Goal: Navigation & Orientation: Find specific page/section

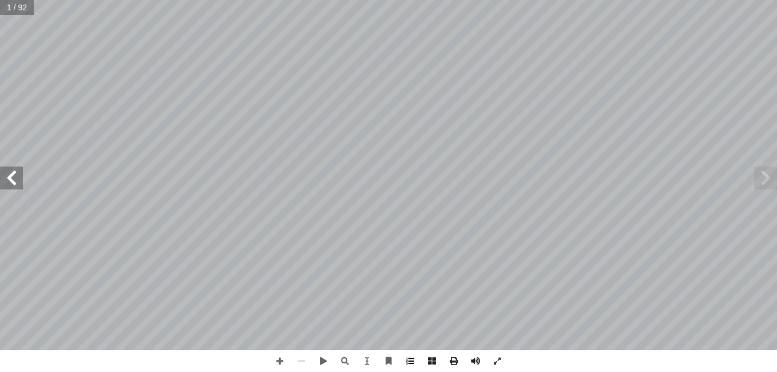
click at [415, 363] on span at bounding box center [410, 361] width 22 height 22
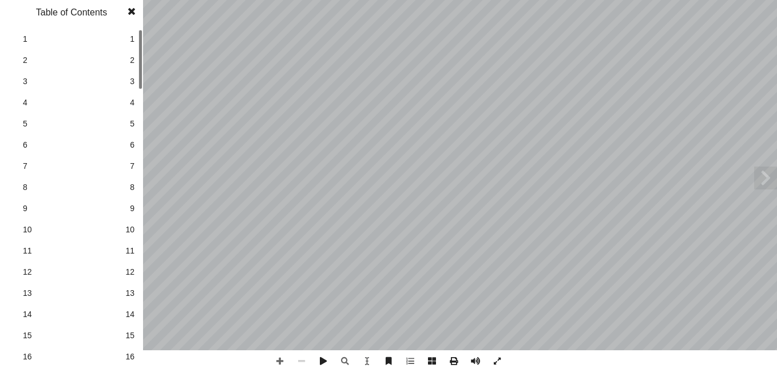
click at [124, 261] on link "11 11" at bounding box center [70, 250] width 129 height 21
click at [132, 336] on span "15" at bounding box center [129, 336] width 9 height 12
click at [134, 10] on span at bounding box center [131, 11] width 21 height 23
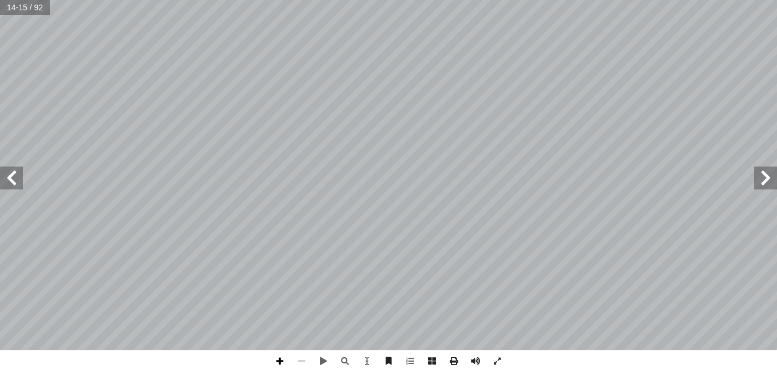
click at [285, 363] on span at bounding box center [280, 361] width 22 height 22
click at [196, 356] on div "١٠ ِ ة َّ ي ِ ل َ ب َ ج ْ ل � ِ عات َ ف َ ت ْ ر ُ م ْ ل � ي ِ ف ٍ ضوح ُ و ِ ب ُ…" at bounding box center [388, 186] width 777 height 372
click at [769, 175] on span at bounding box center [765, 178] width 23 height 23
click at [7, 182] on span at bounding box center [11, 178] width 23 height 23
click at [298, 0] on html "الصفحة الرئيسية الصف الأول الصف الثاني الصف الثالث الصف الرابع الصف الخامس الصف…" at bounding box center [388, 52] width 777 height 104
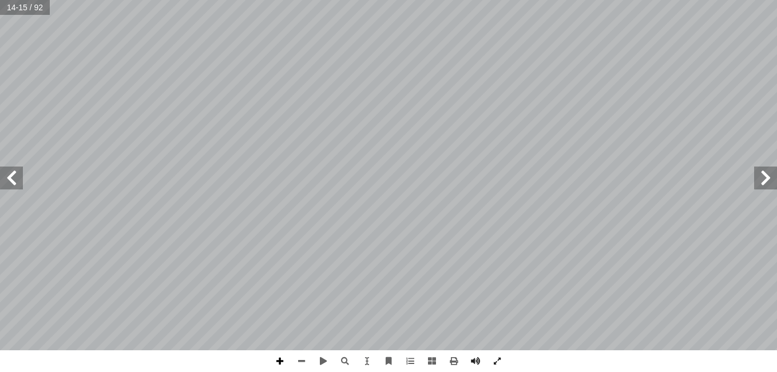
click at [282, 357] on span at bounding box center [280, 361] width 22 height 22
